Goal: Information Seeking & Learning: Learn about a topic

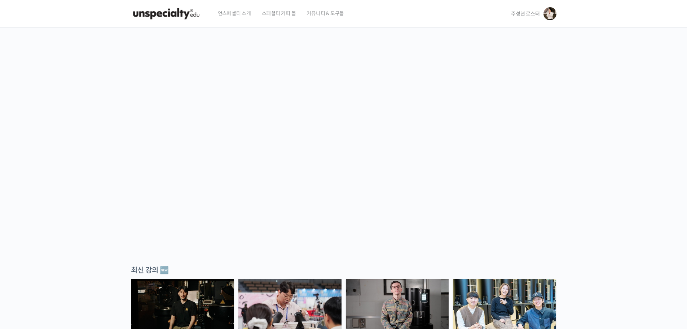
click at [522, 12] on span "주성현 로스터" at bounding box center [525, 13] width 29 height 6
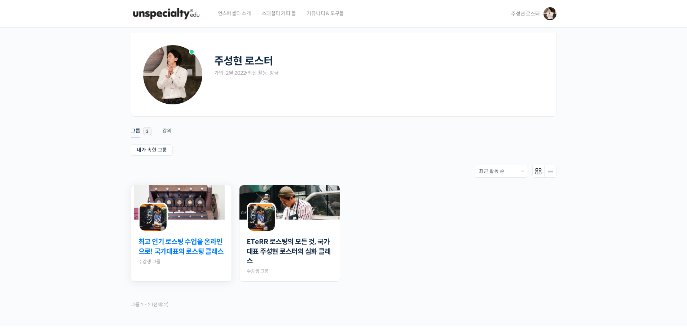
click at [198, 252] on link "최고 인기 로스팅 수업을 온라인으로! 국가대표의 로스팅 클래스" at bounding box center [182, 246] width 86 height 19
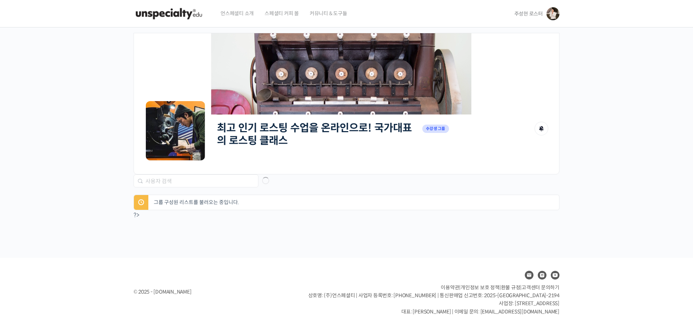
click at [532, 13] on span "주성현 로스터" at bounding box center [528, 13] width 29 height 6
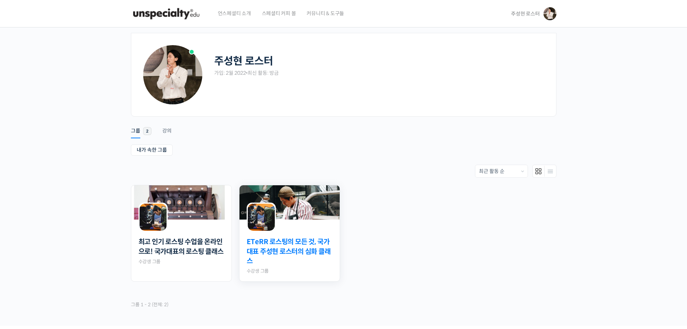
click at [299, 246] on link "ETeRR 로스팅의 모든 것, 국가대표 주성현 로스터의 심화 클래스" at bounding box center [290, 251] width 86 height 29
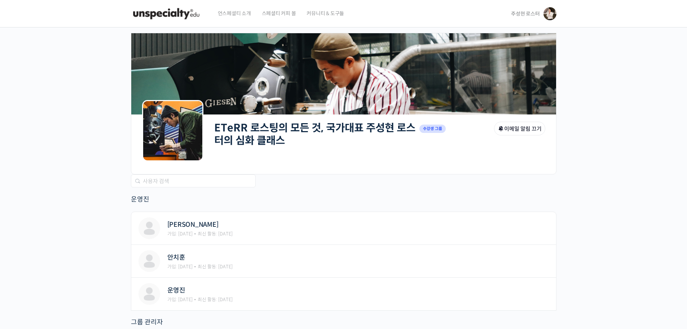
click at [259, 138] on link "ETeRR 로스팅의 모든 것, 국가대표 주성현 로스터의 심화 클래스" at bounding box center [314, 134] width 201 height 26
